Goal: Transaction & Acquisition: Purchase product/service

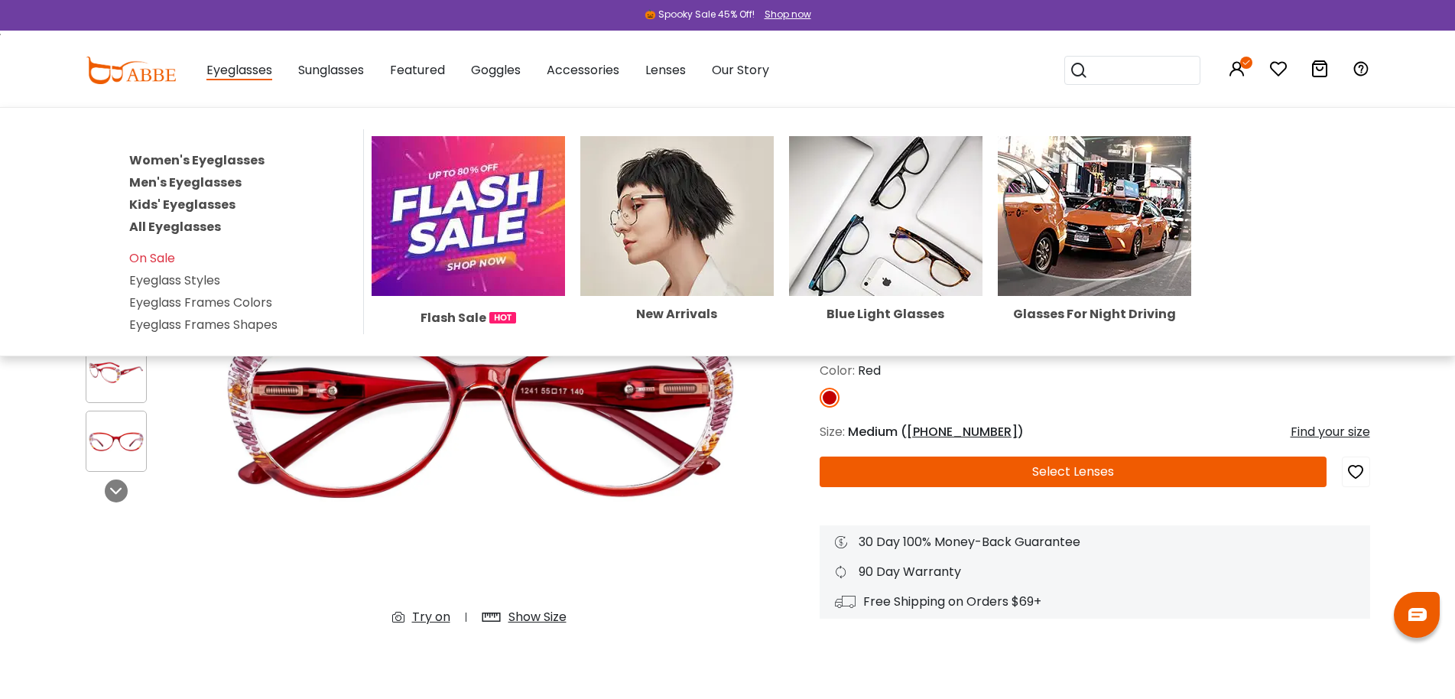
click at [185, 228] on link "All Eyeglasses" at bounding box center [175, 227] width 92 height 18
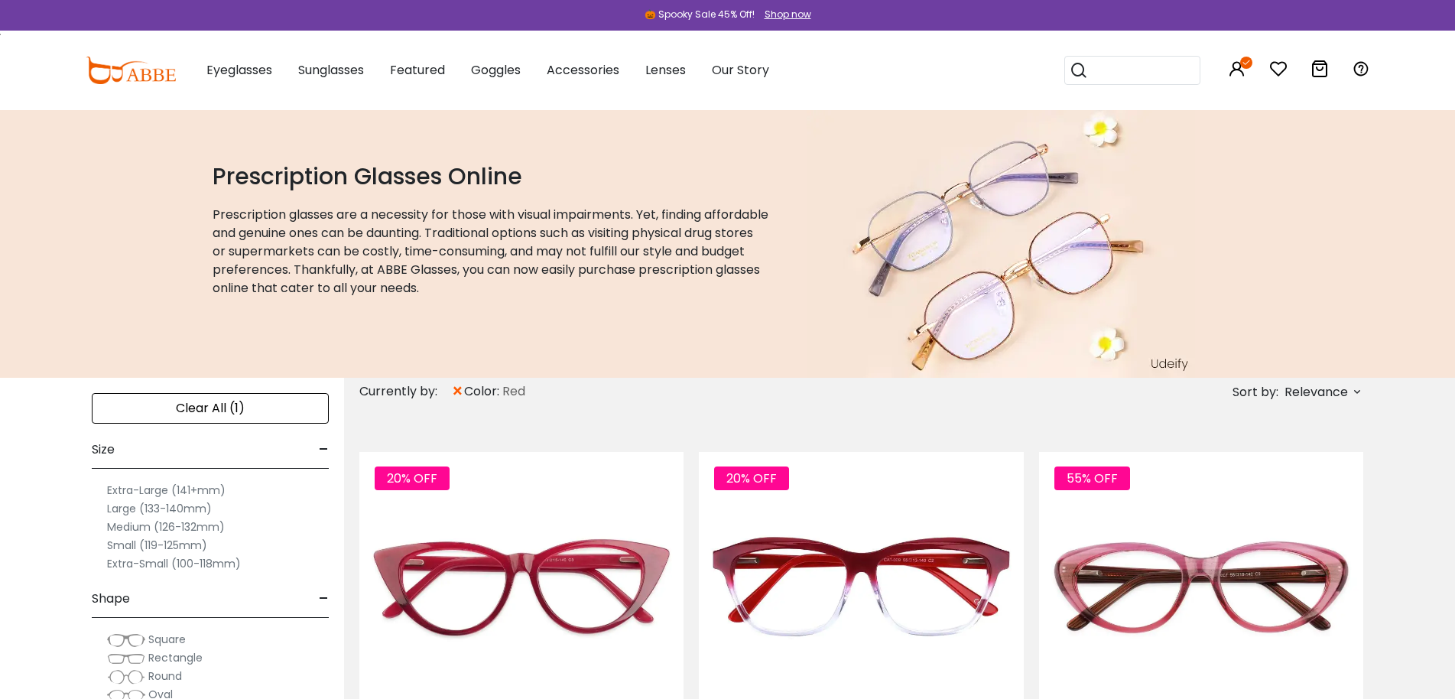
click at [1330, 390] on span "Relevance" at bounding box center [1315, 392] width 63 height 28
click at [1294, 434] on label "New Arrivals" at bounding box center [1282, 436] width 74 height 18
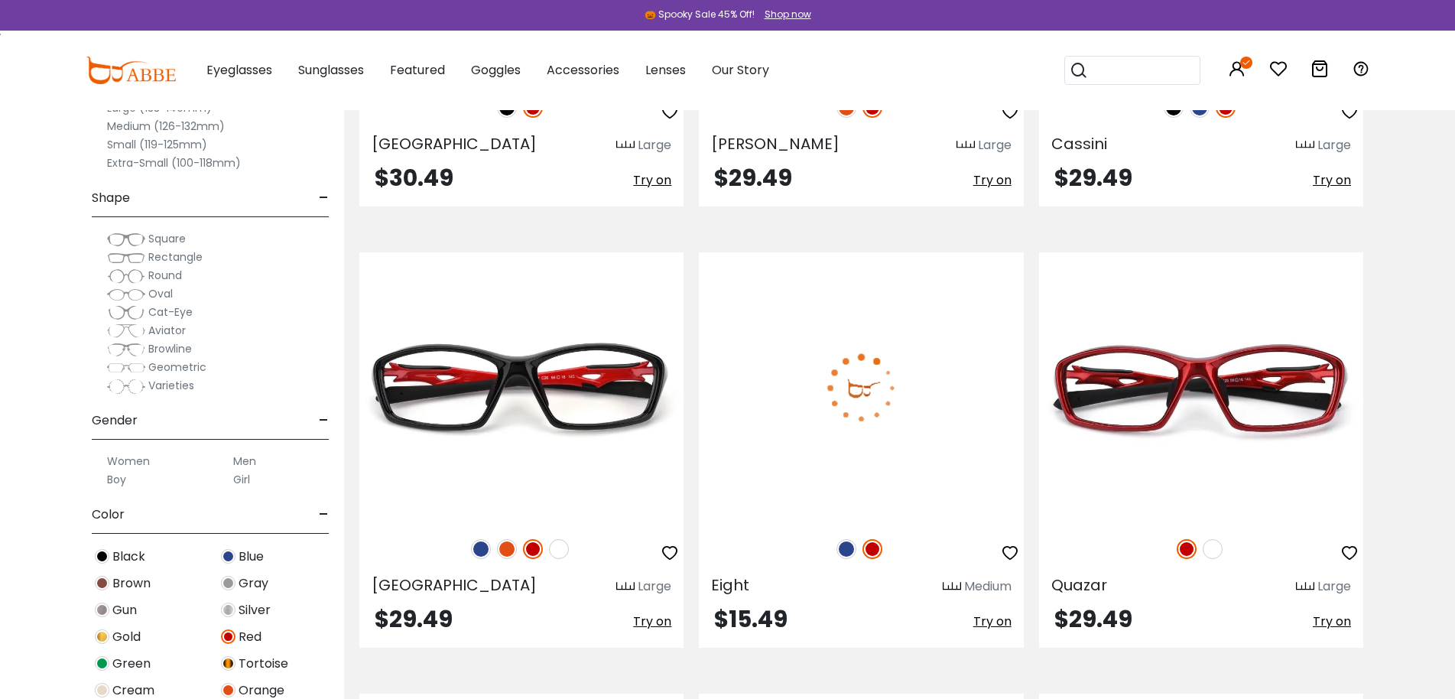
scroll to position [7798, 0]
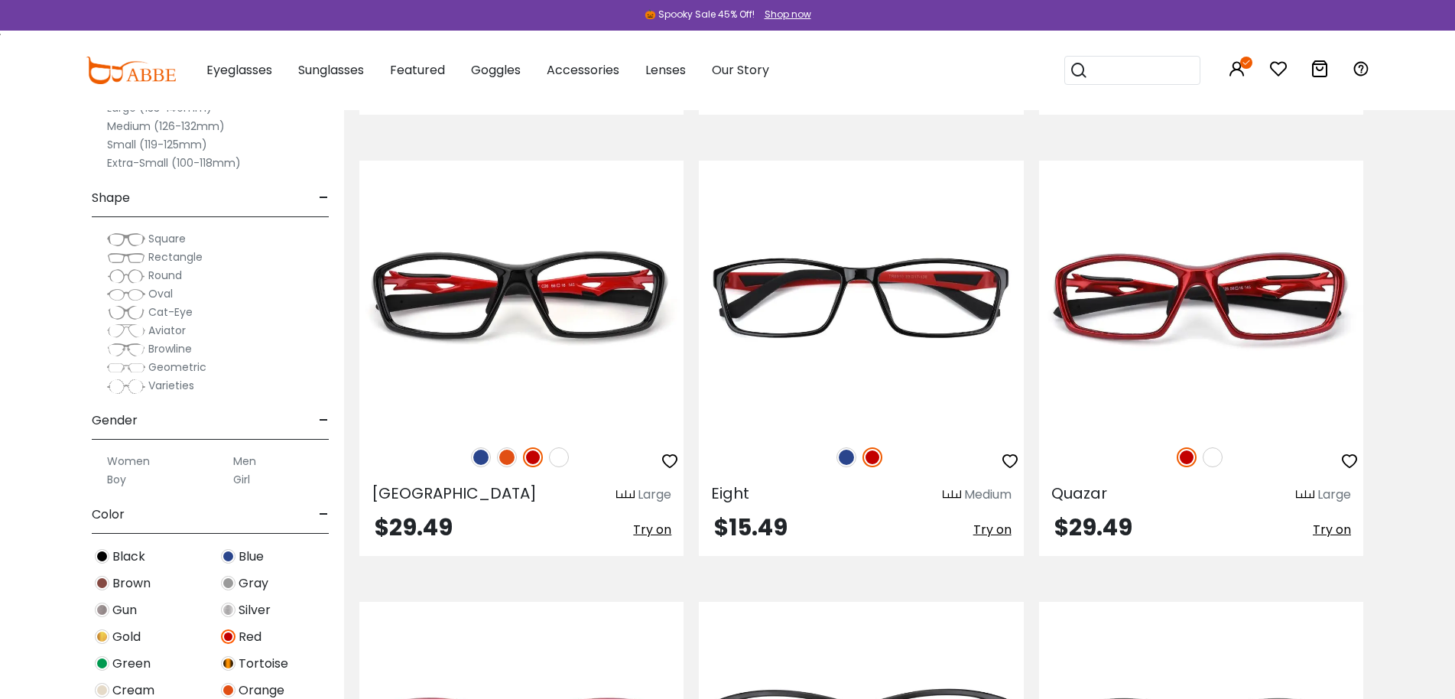
click at [122, 666] on span "Green" at bounding box center [131, 663] width 38 height 18
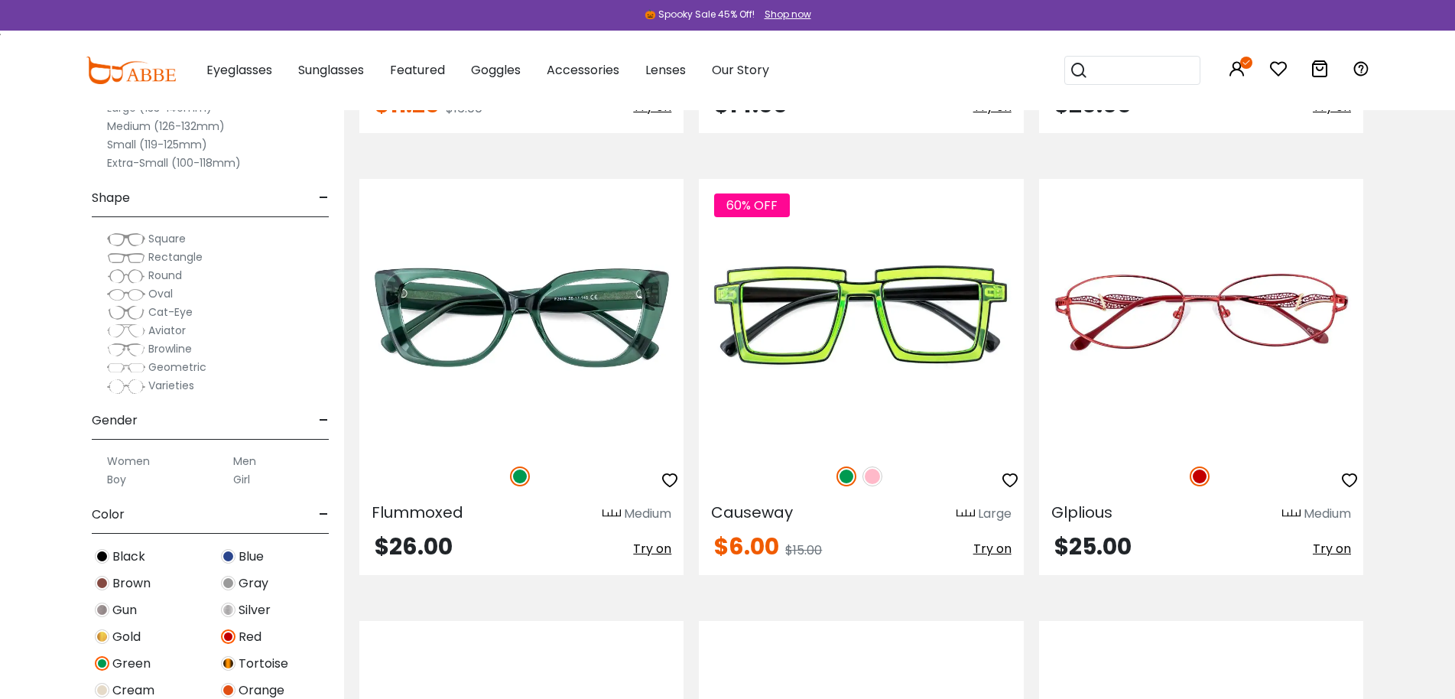
scroll to position [3670, 0]
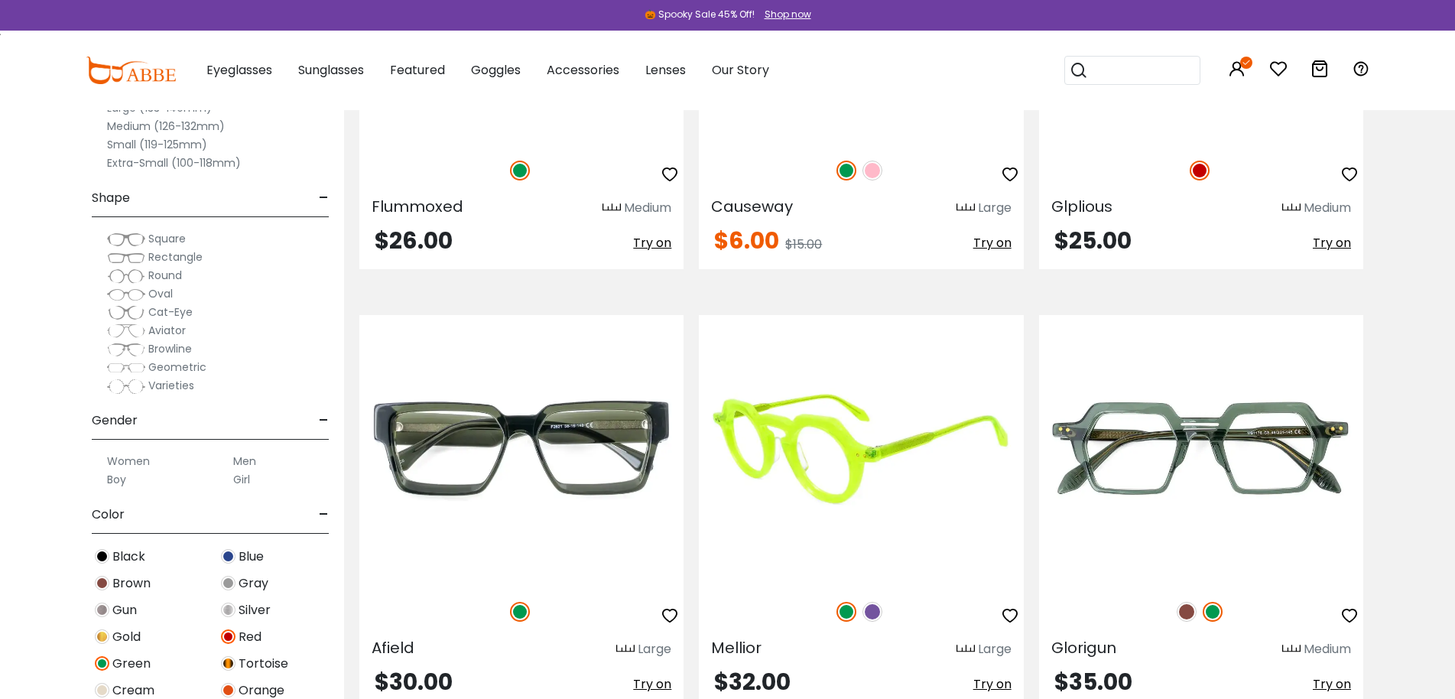
click at [875, 614] on img at bounding box center [872, 612] width 20 height 20
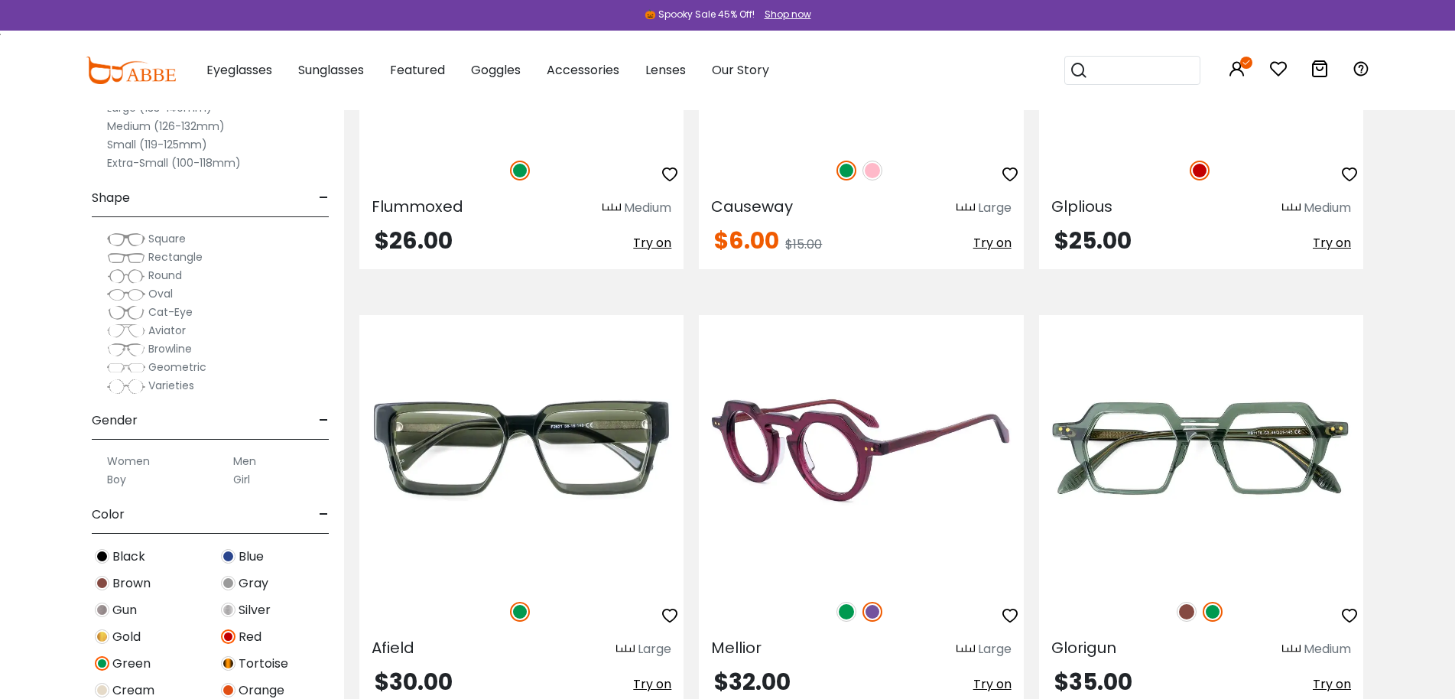
click at [851, 482] on img at bounding box center [861, 450] width 324 height 271
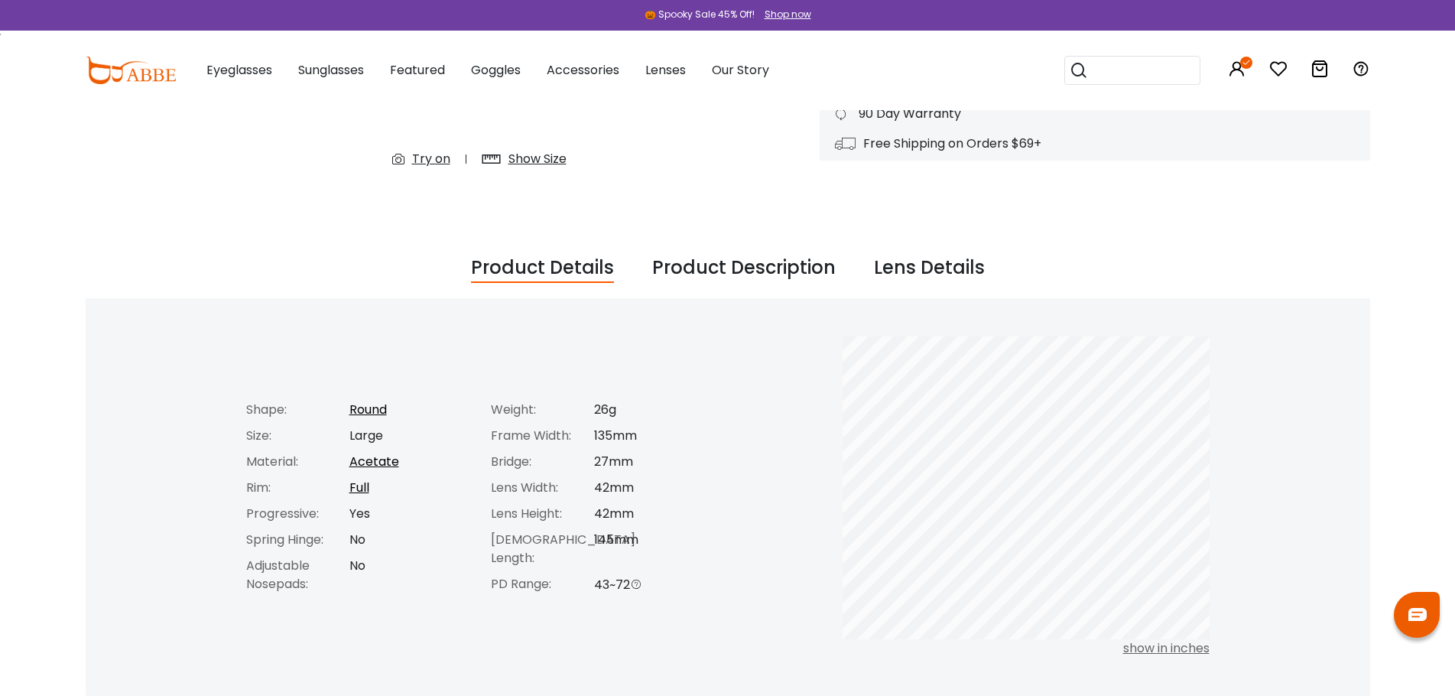
click at [692, 275] on div "Product Description" at bounding box center [743, 268] width 183 height 29
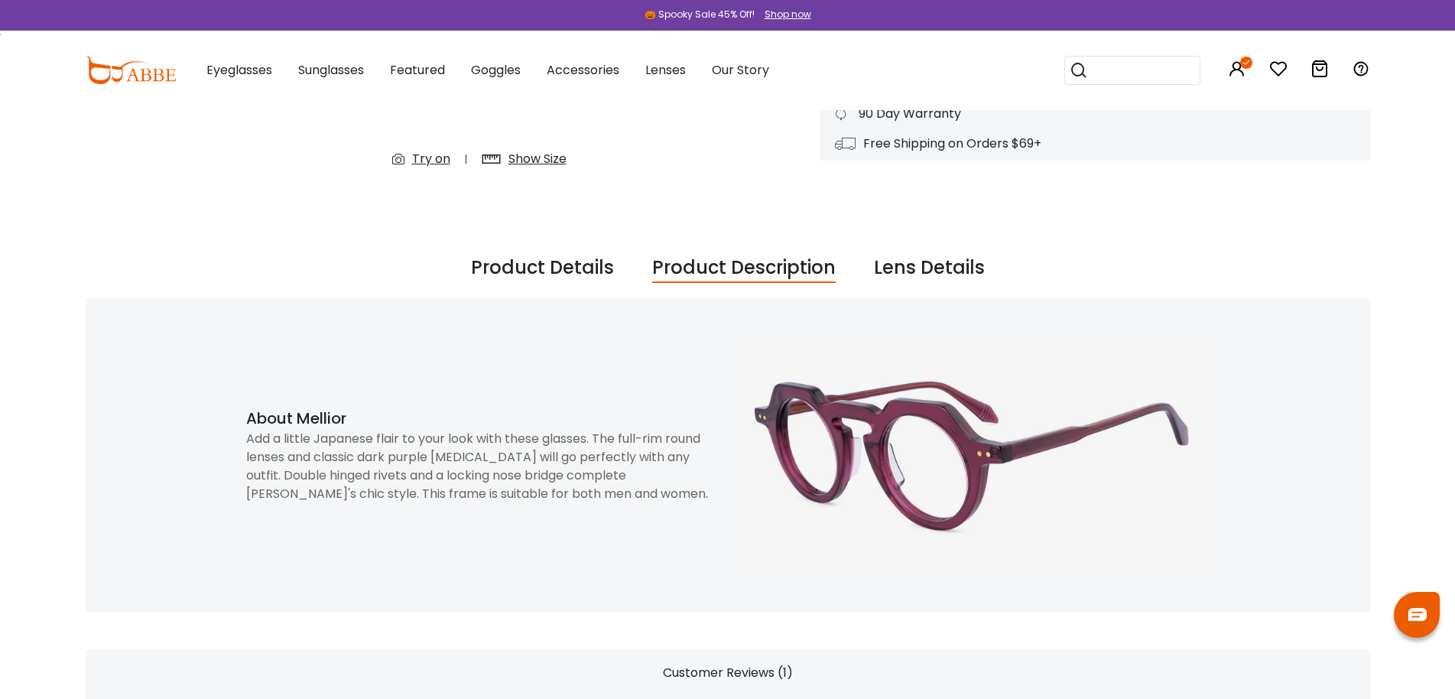
click at [517, 437] on div "Add a little Japanese flair to your look with these glasses. The full-rim round…" at bounding box center [483, 466] width 474 height 73
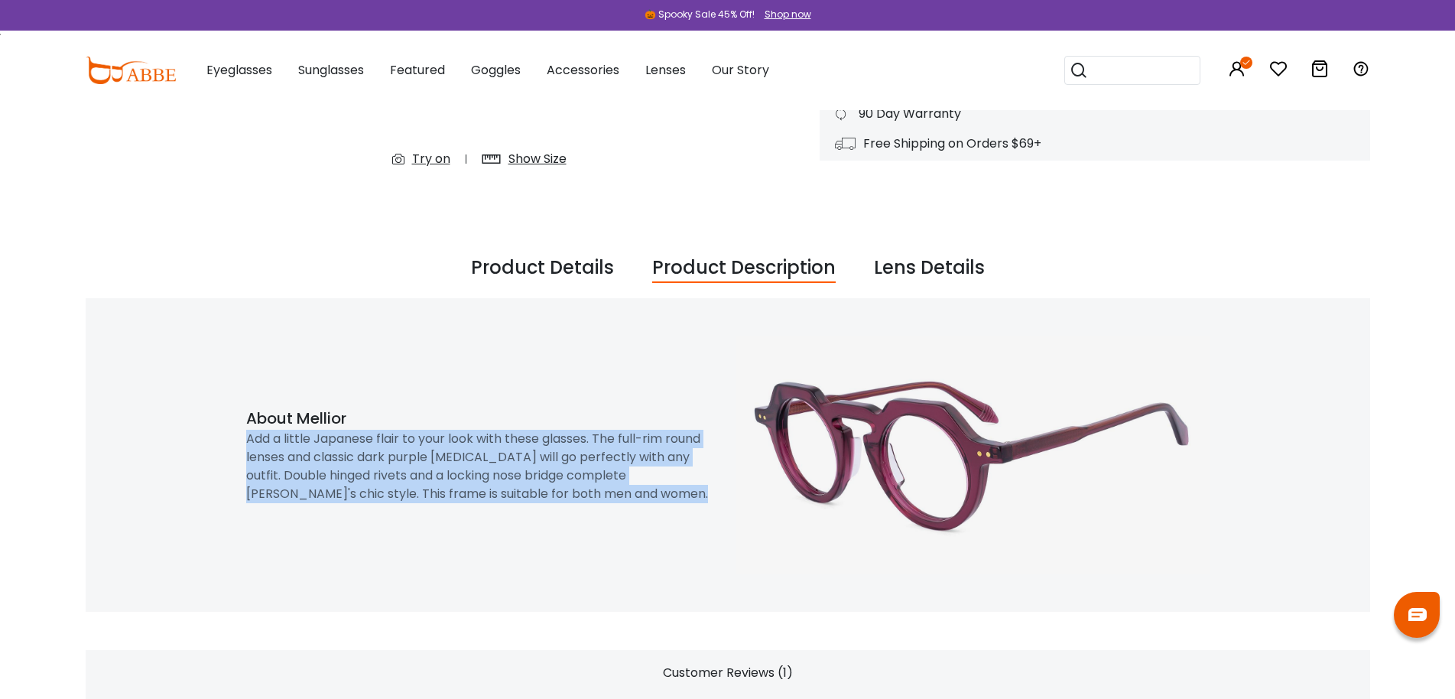
click at [517, 437] on div "Add a little Japanese flair to your look with these glasses. The full-rim round…" at bounding box center [483, 466] width 474 height 73
copy div "Add a little Japanese flair to your look with these glasses. The full-rim round…"
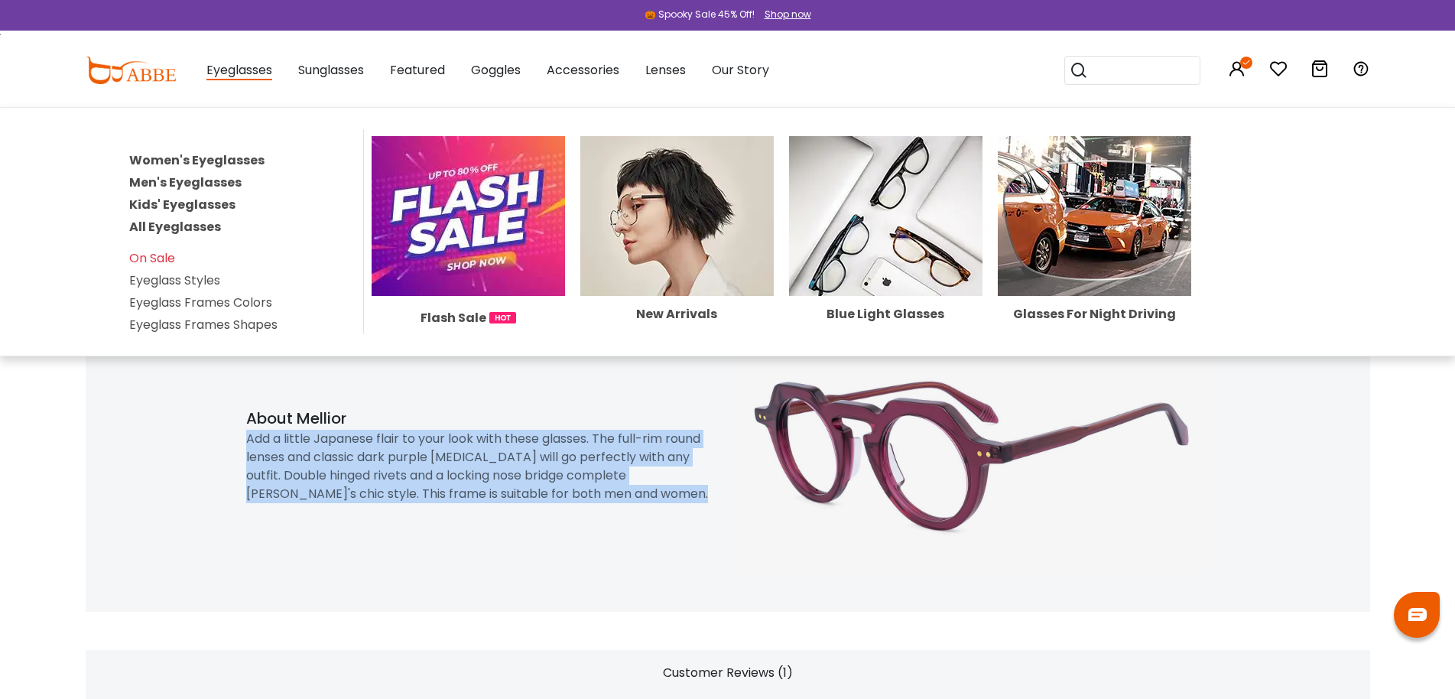
click at [193, 232] on link "All Eyeglasses" at bounding box center [175, 227] width 92 height 18
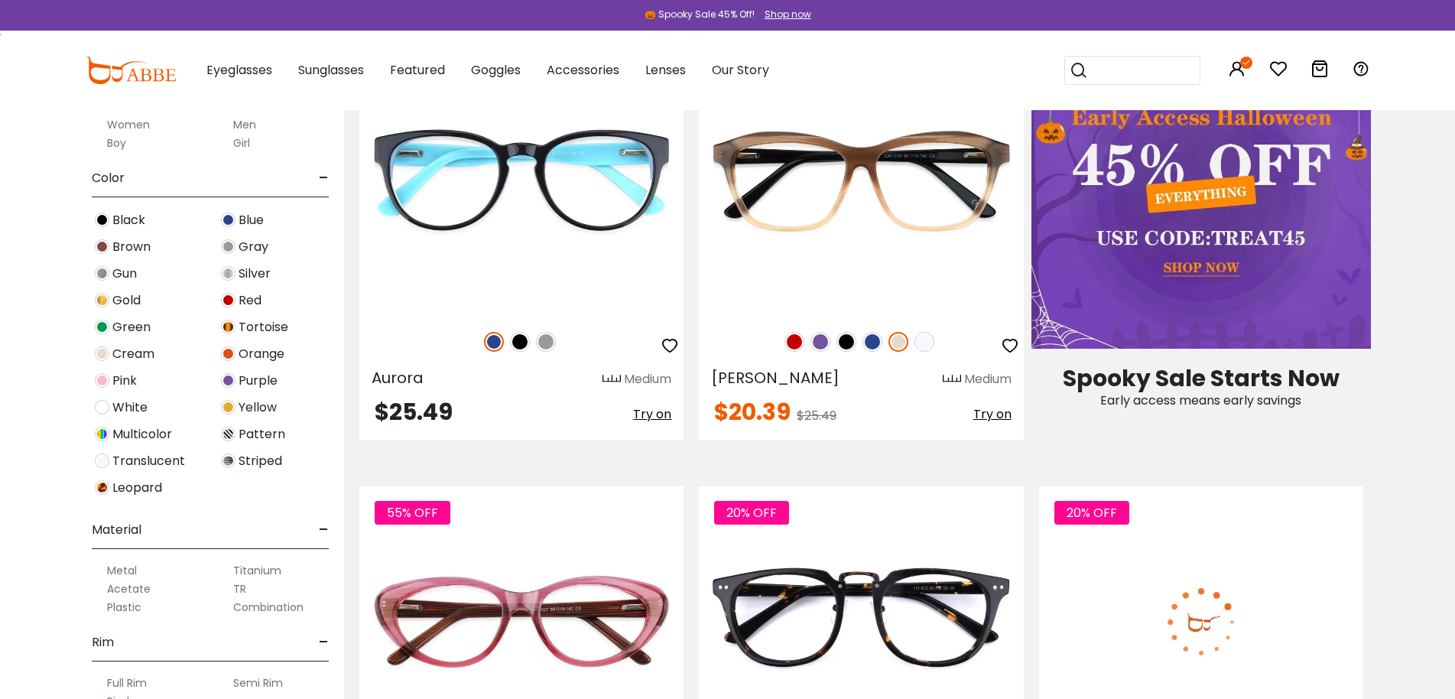
scroll to position [917, 0]
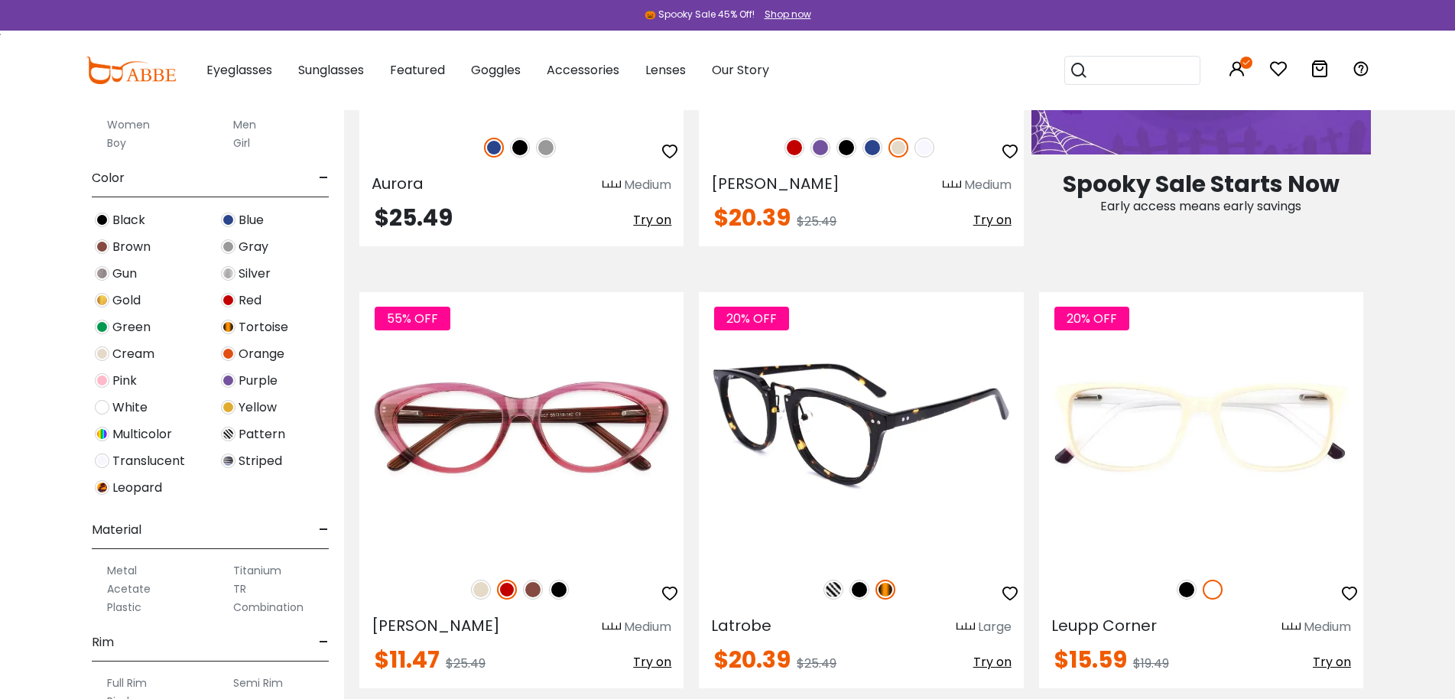
scroll to position [1529, 0]
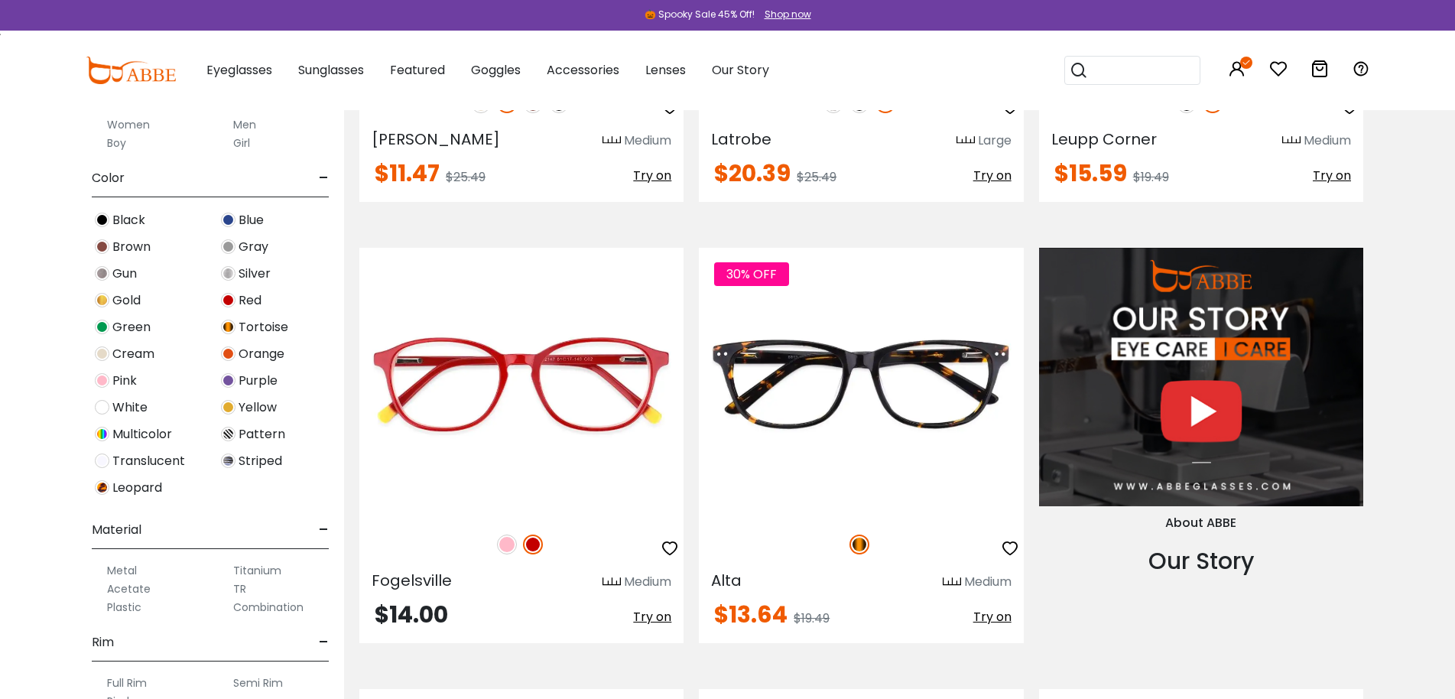
click at [156, 433] on span "Multicolor" at bounding box center [142, 434] width 60 height 18
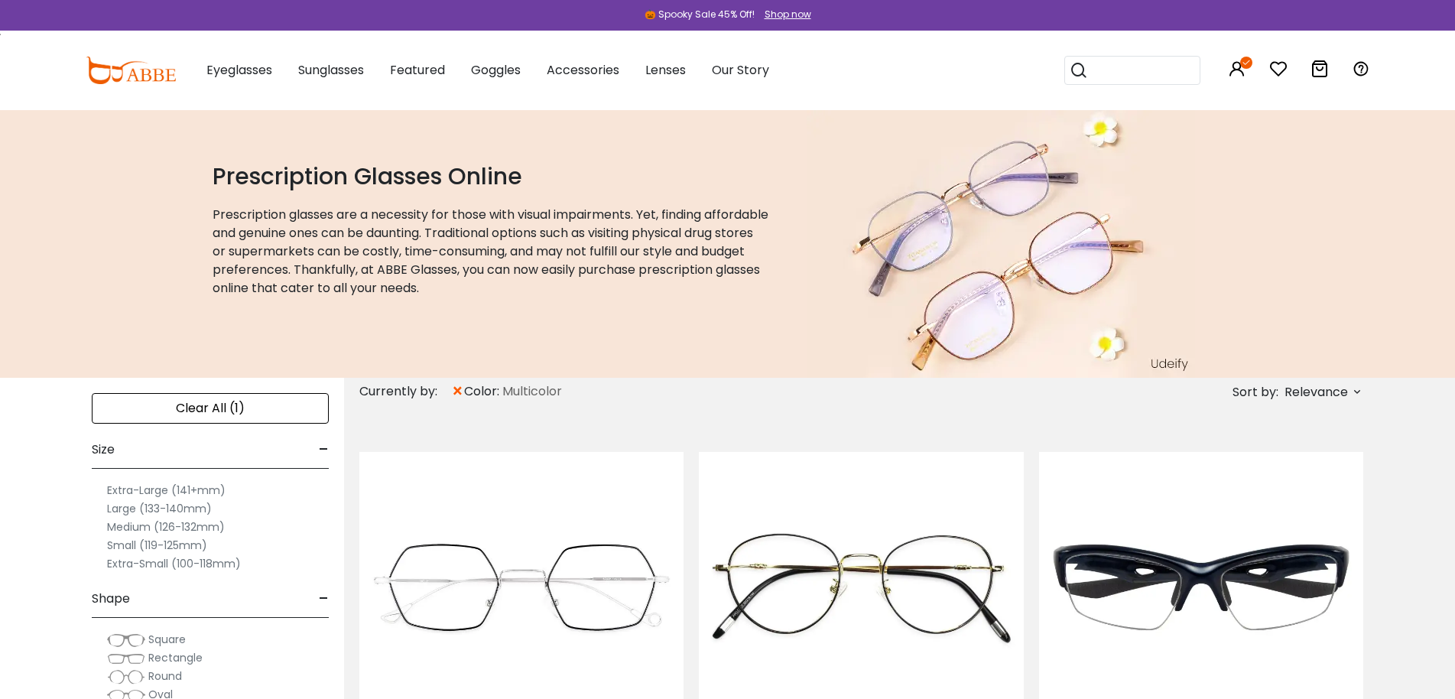
click at [1338, 391] on span "Relevance" at bounding box center [1315, 392] width 63 height 28
click at [1278, 436] on label "New Arrivals" at bounding box center [1282, 436] width 74 height 18
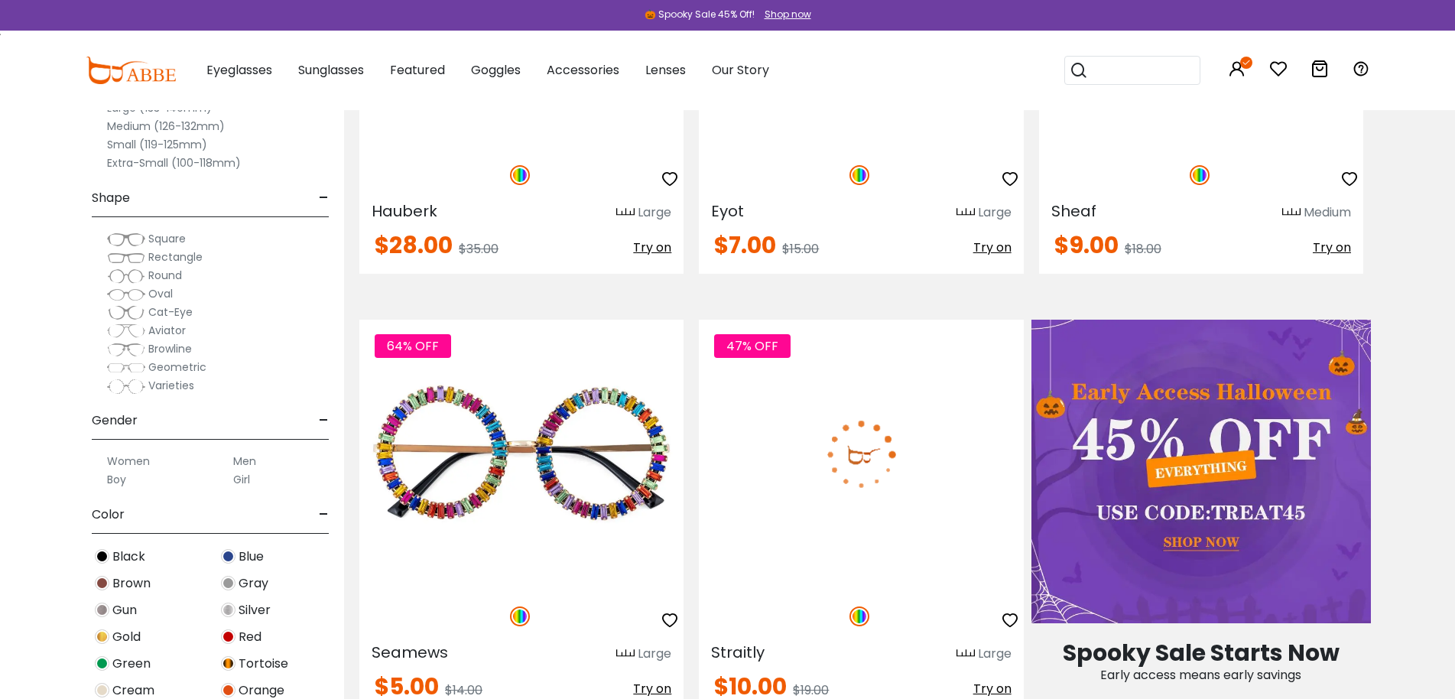
scroll to position [612, 0]
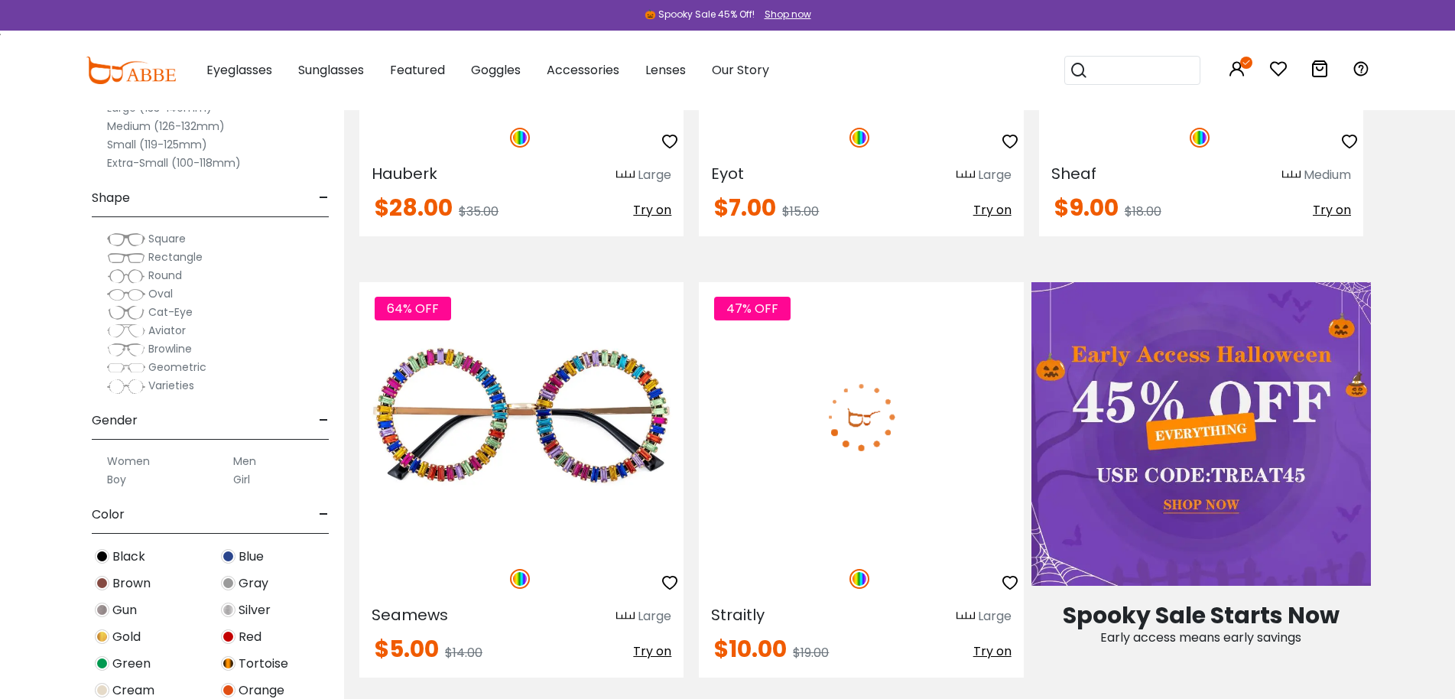
click at [899, 444] on img at bounding box center [861, 417] width 324 height 271
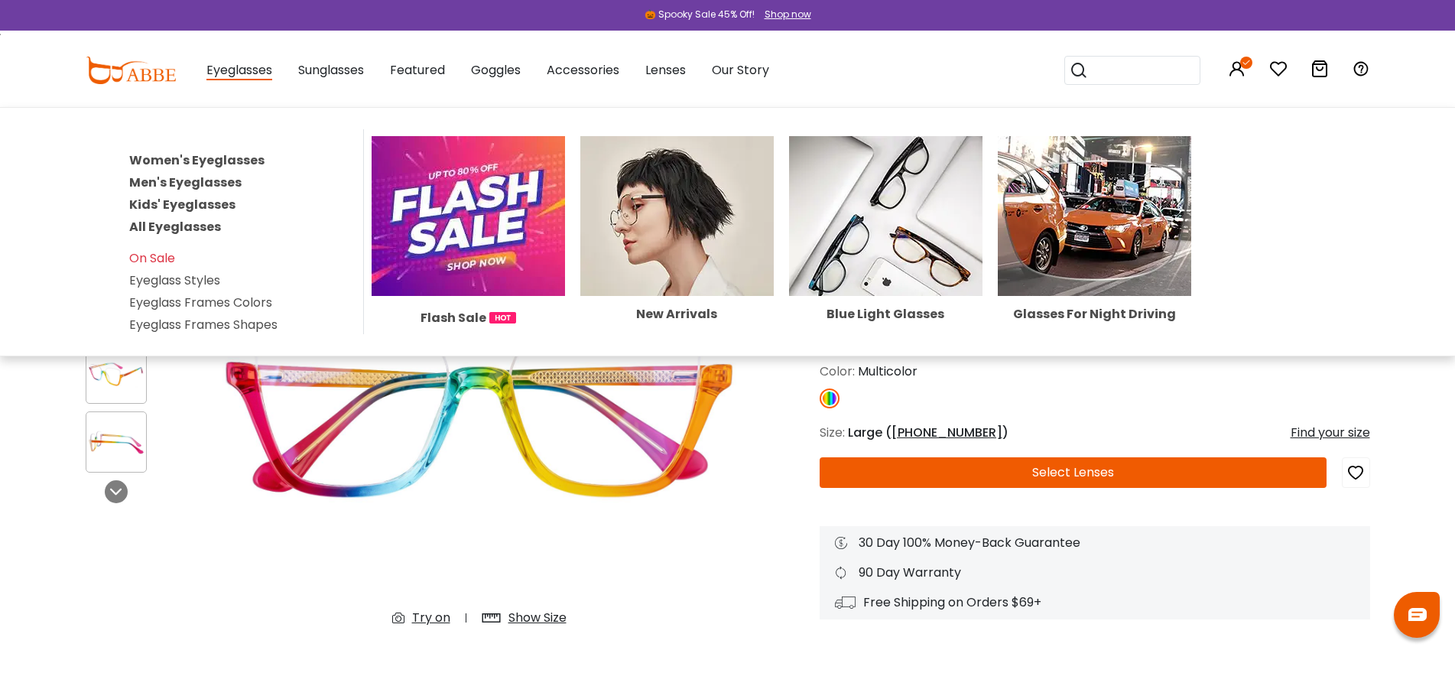
click at [160, 226] on link "All Eyeglasses" at bounding box center [175, 227] width 92 height 18
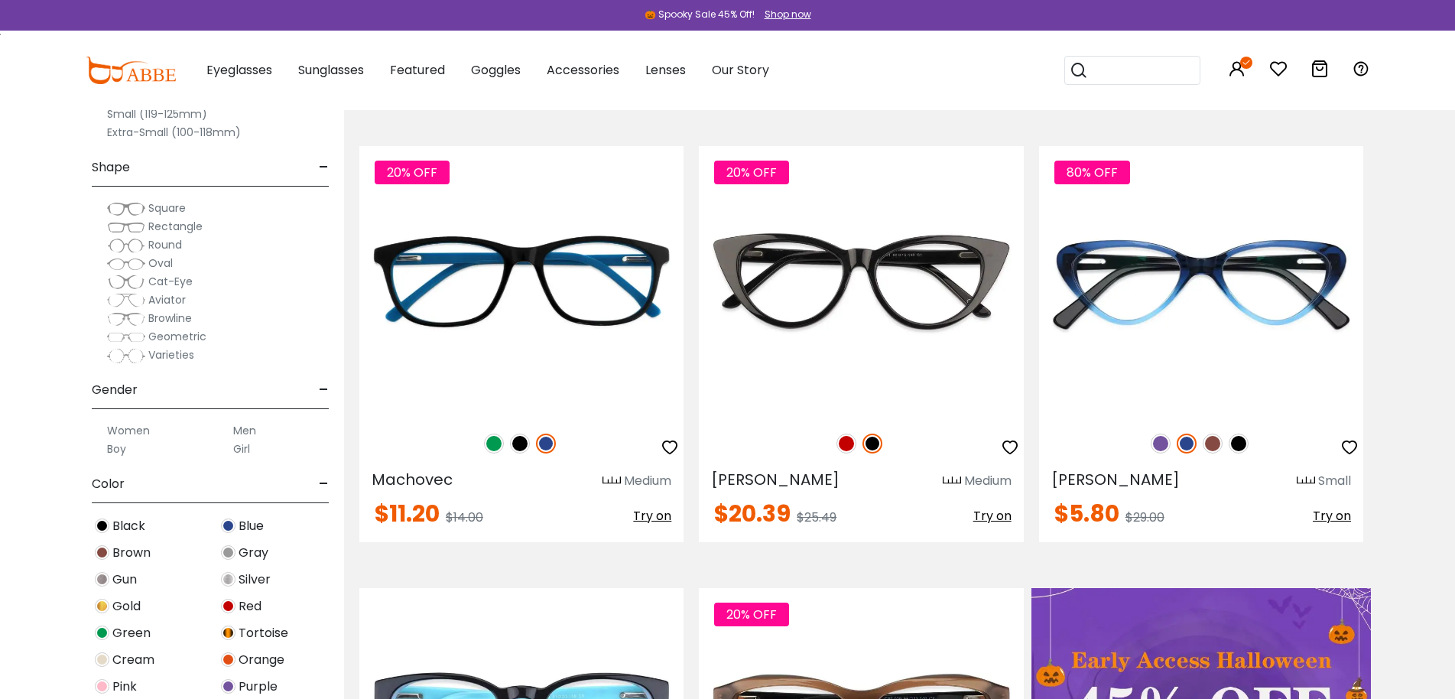
click at [256, 632] on span "Tortoise" at bounding box center [264, 633] width 50 height 18
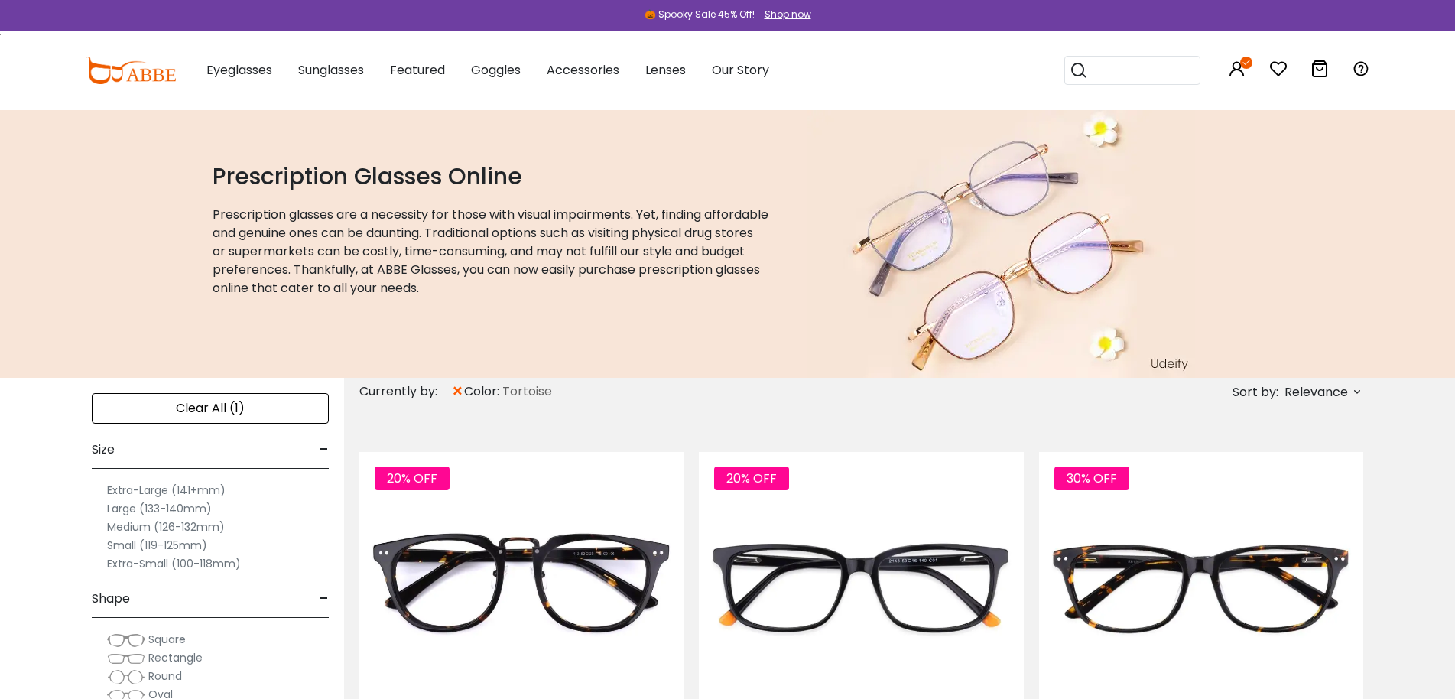
click at [173, 657] on span "Rectangle" at bounding box center [175, 657] width 54 height 15
